Goal: Navigation & Orientation: Find specific page/section

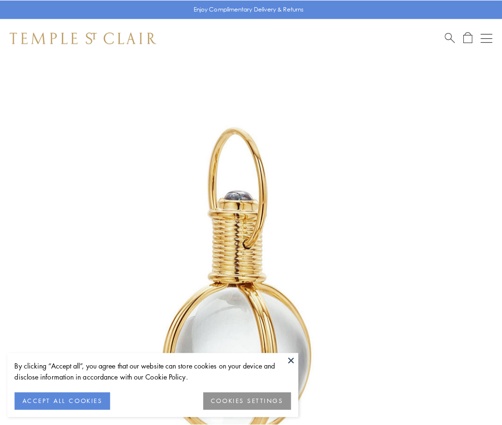
scroll to position [250, 0]
